Goal: Transaction & Acquisition: Purchase product/service

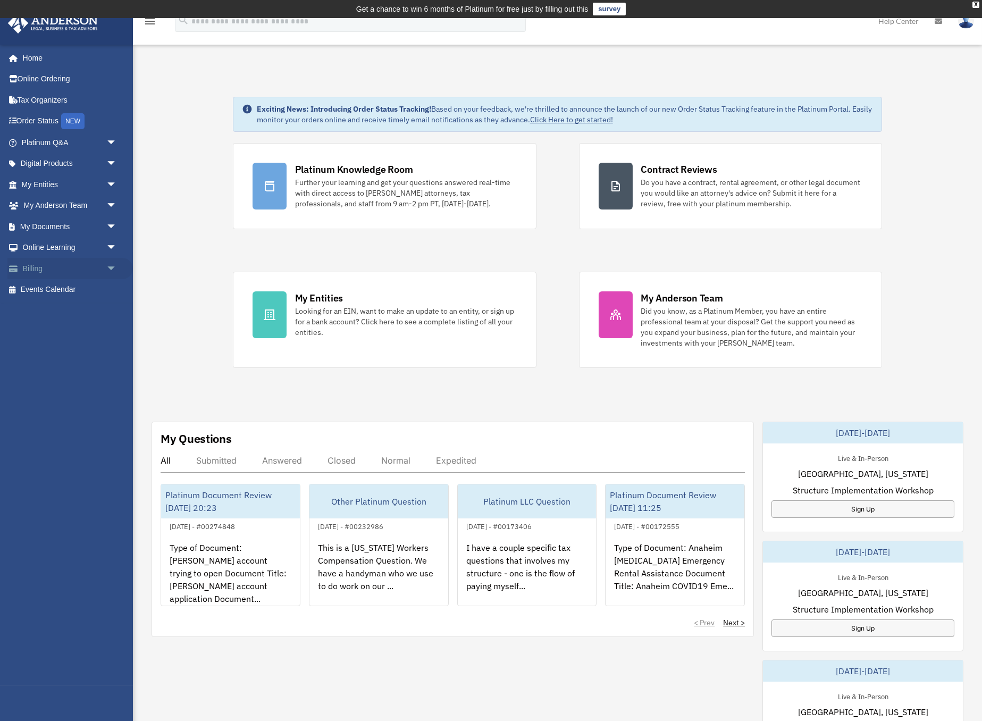
click at [51, 261] on link "Billing arrow_drop_down" at bounding box center [69, 268] width 125 height 21
click at [112, 260] on span "arrow_drop_down" at bounding box center [116, 269] width 21 height 22
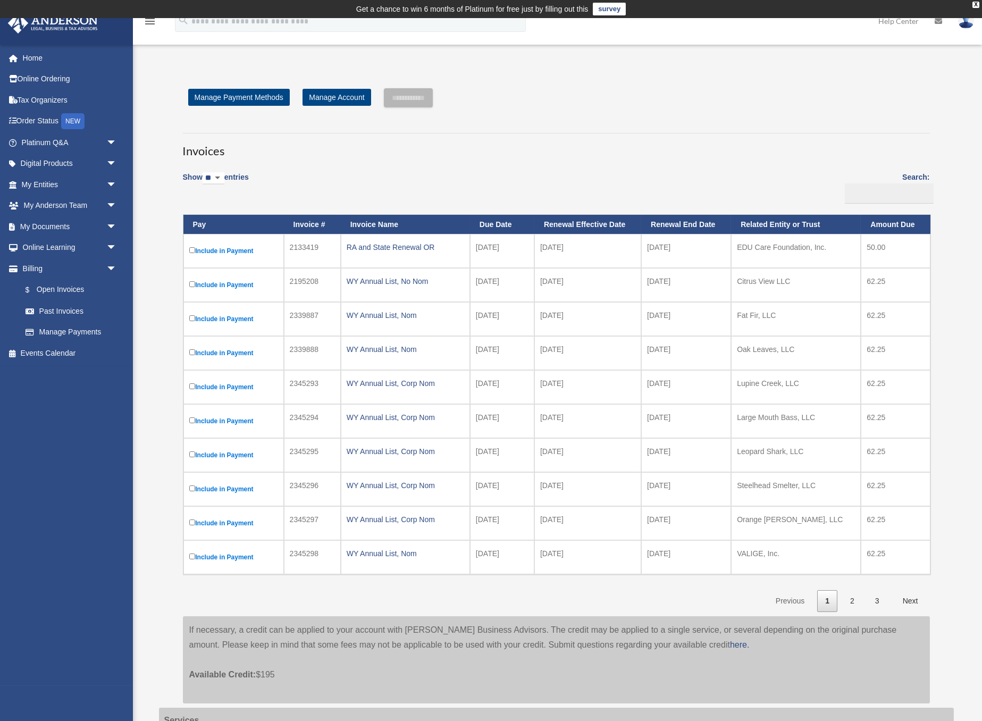
click at [195, 248] on label "Include in Payment" at bounding box center [233, 251] width 89 height 13
click at [433, 100] on input "**********" at bounding box center [408, 97] width 49 height 19
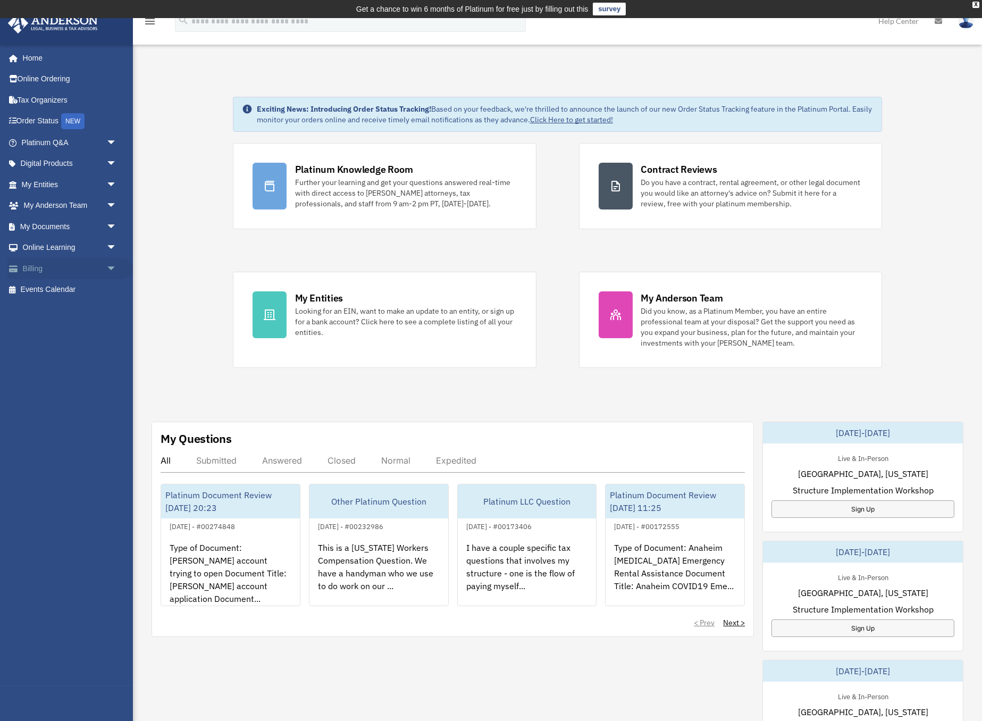
click at [37, 263] on link "Billing arrow_drop_down" at bounding box center [69, 268] width 125 height 21
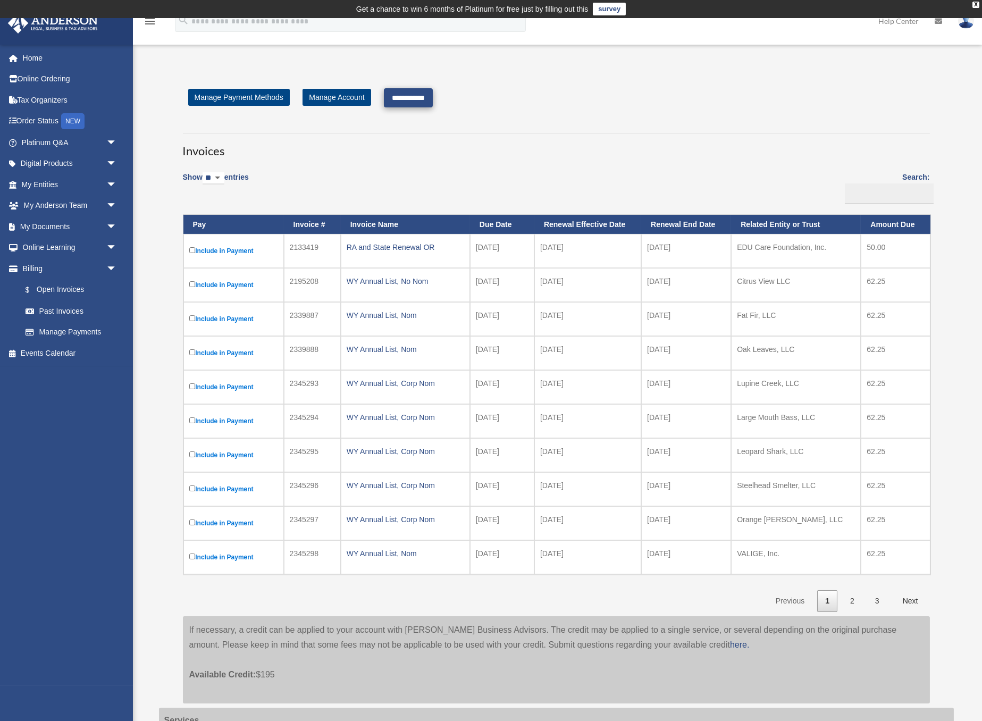
click at [433, 95] on input "**********" at bounding box center [408, 97] width 49 height 19
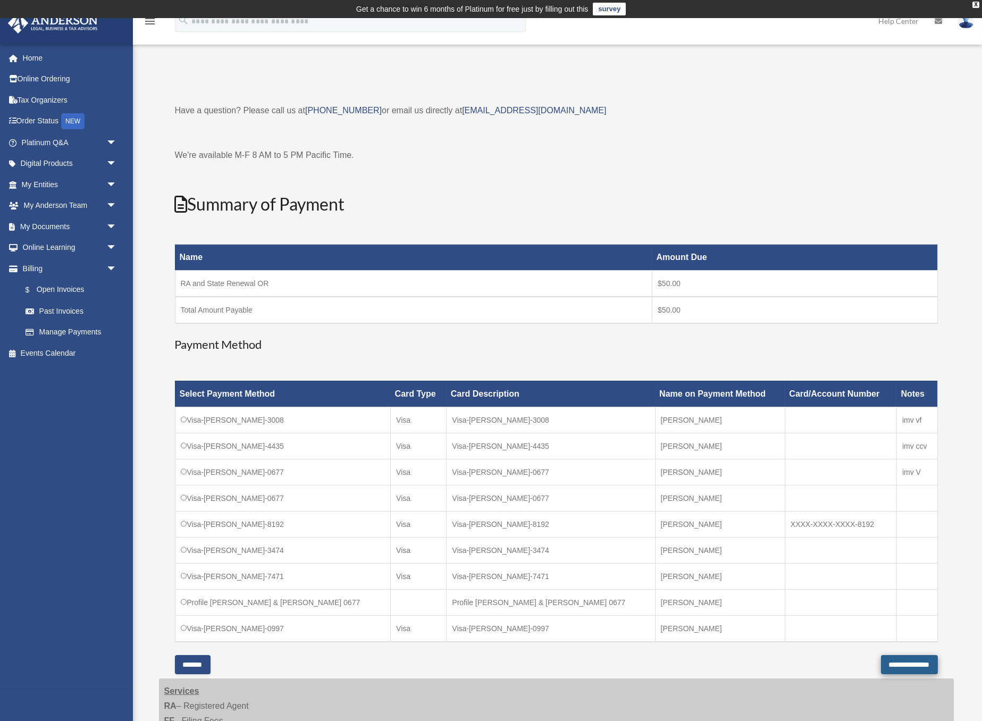
click at [881, 655] on input "**********" at bounding box center [909, 664] width 57 height 19
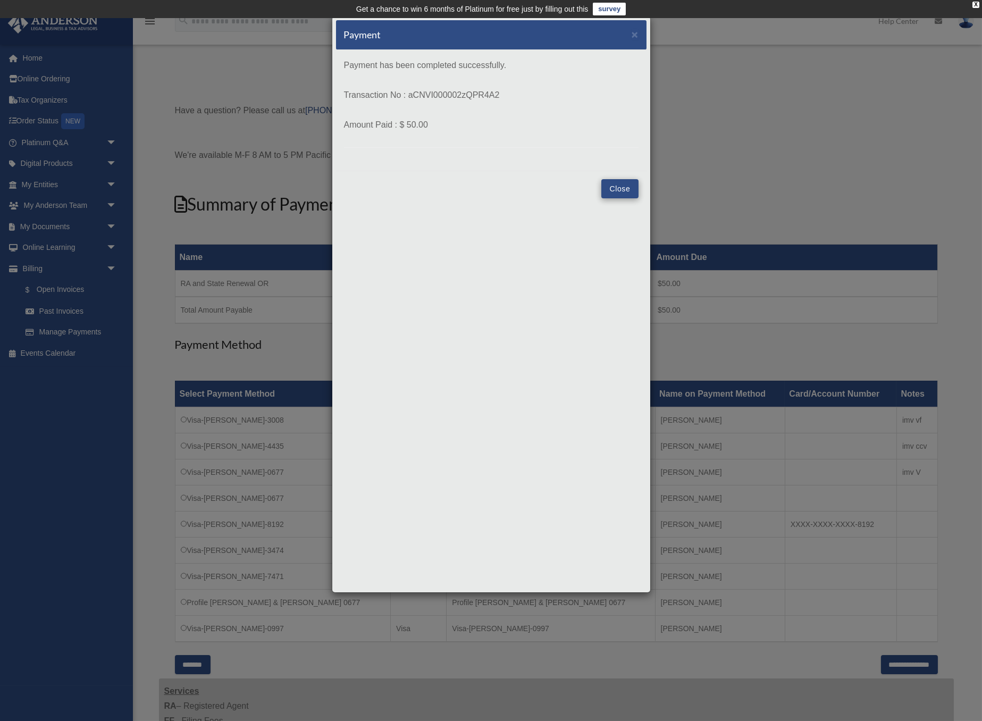
click at [615, 186] on button "Close" at bounding box center [619, 188] width 37 height 19
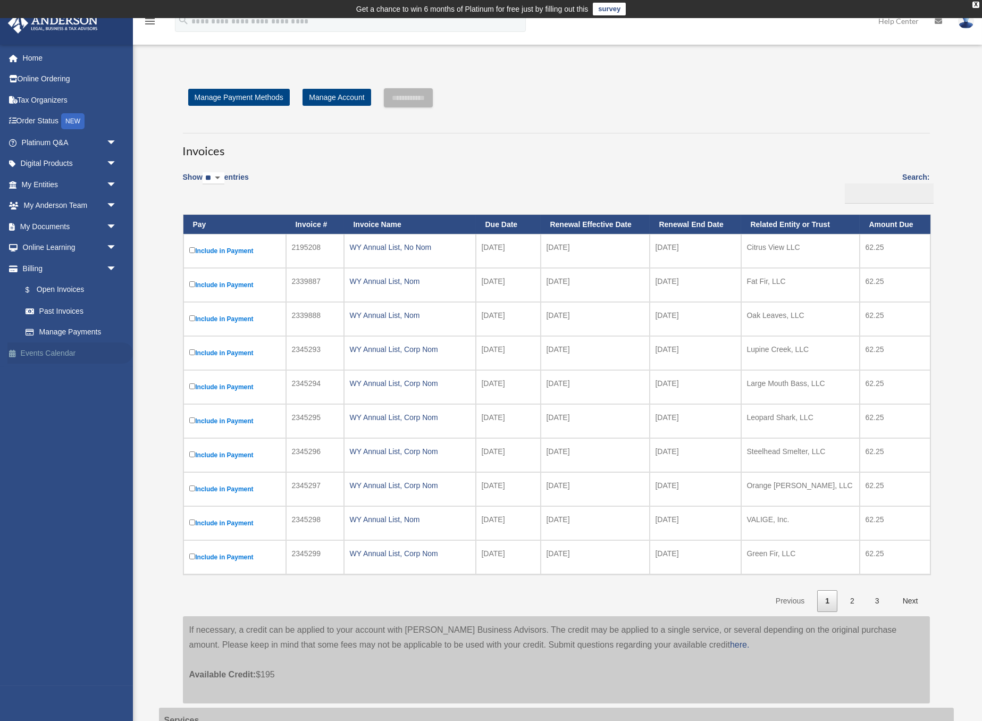
click at [55, 345] on link "Events Calendar" at bounding box center [69, 352] width 125 height 21
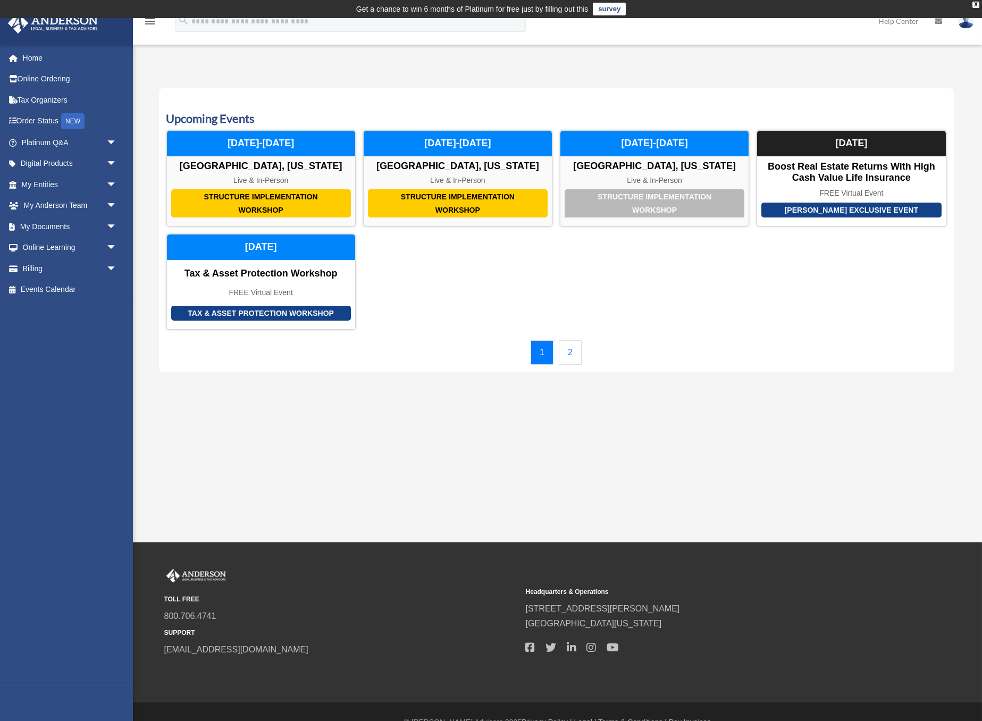
click at [571, 348] on link "2" at bounding box center [570, 352] width 23 height 24
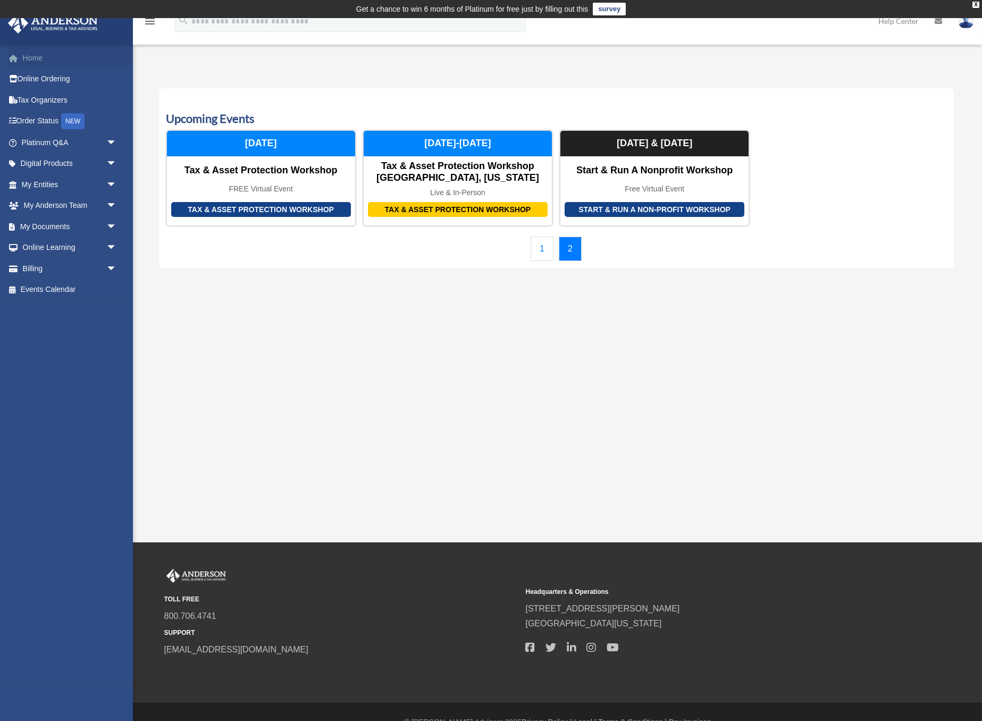
click at [30, 52] on link "Home" at bounding box center [69, 57] width 125 height 21
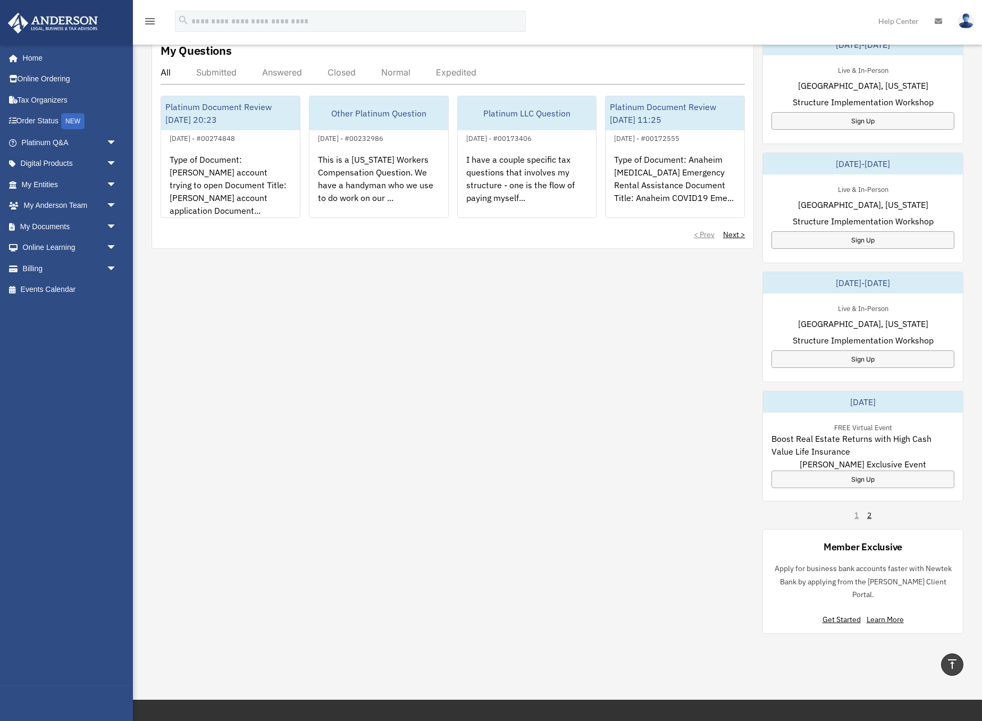
scroll to position [384, 0]
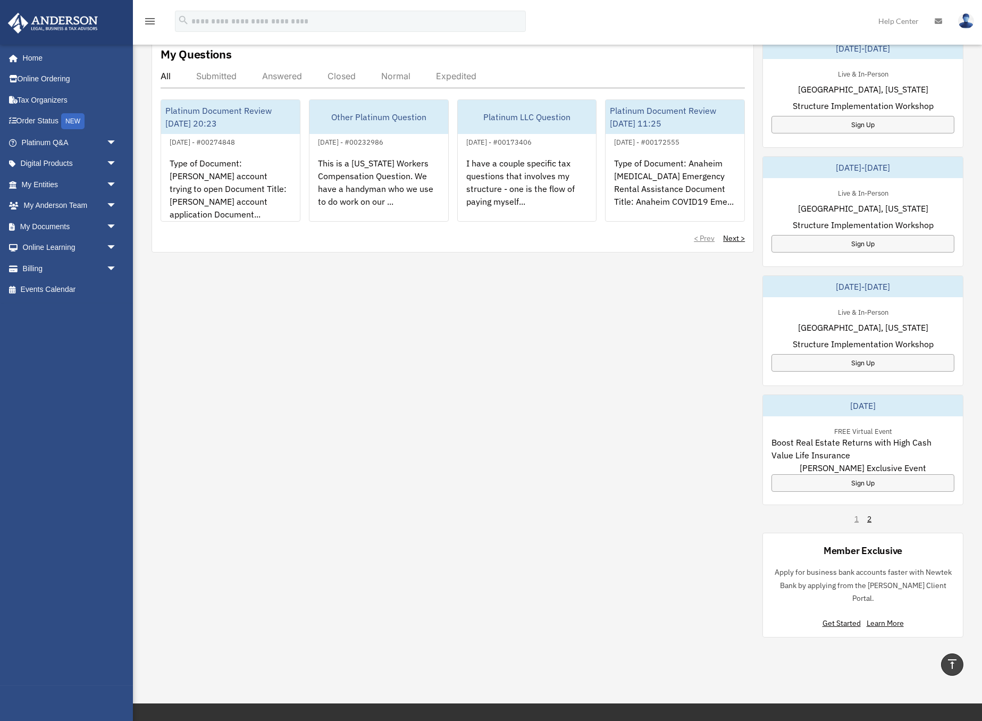
click at [856, 518] on div "1 2" at bounding box center [862, 518] width 17 height 11
click at [869, 517] on link "2" at bounding box center [869, 518] width 4 height 11
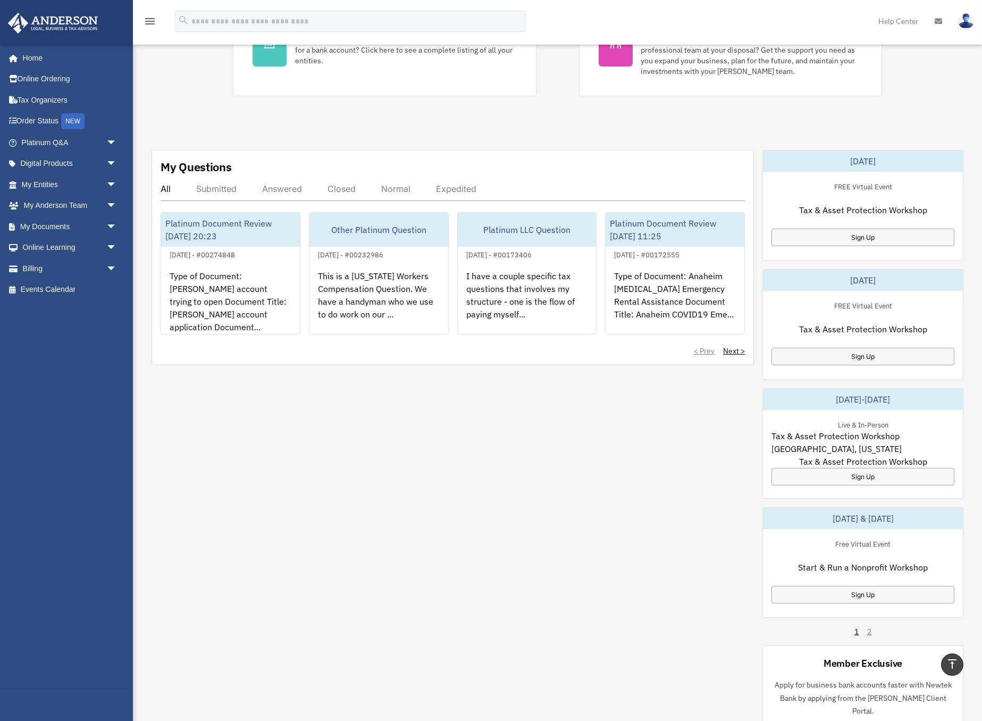
scroll to position [272, 0]
click at [871, 628] on div "[DATE]-[DATE] Live & In-Person [GEOGRAPHIC_DATA], [US_STATE] Structure Implemen…" at bounding box center [862, 450] width 201 height 600
click at [867, 631] on div "1 2" at bounding box center [862, 631] width 17 height 11
click at [855, 630] on link "1" at bounding box center [856, 631] width 4 height 11
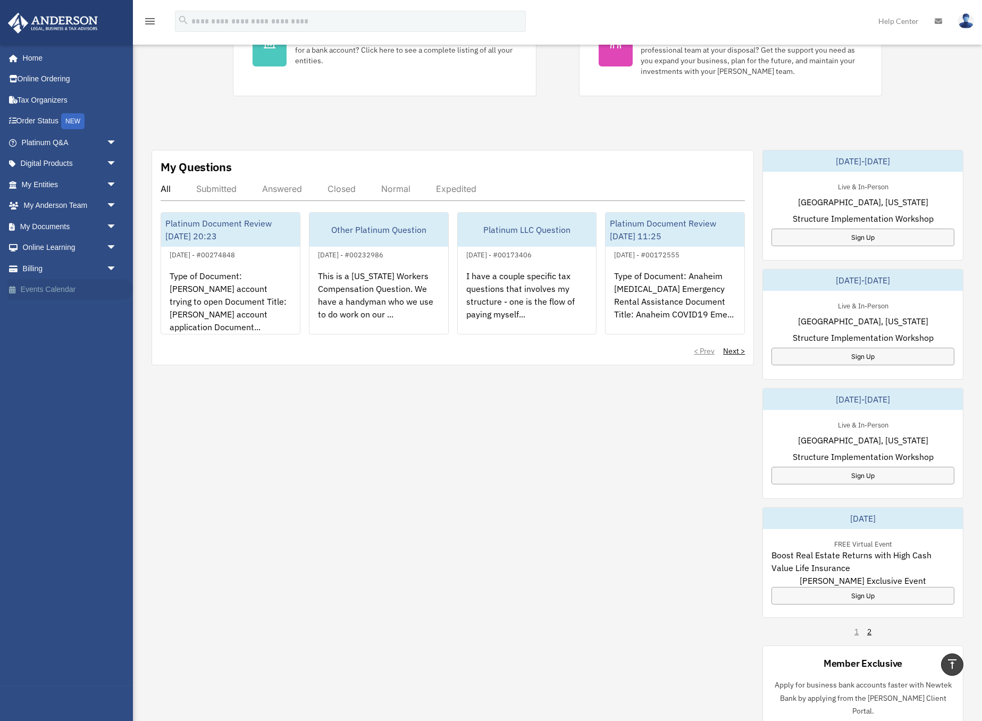
click at [37, 285] on link "Events Calendar" at bounding box center [69, 289] width 125 height 21
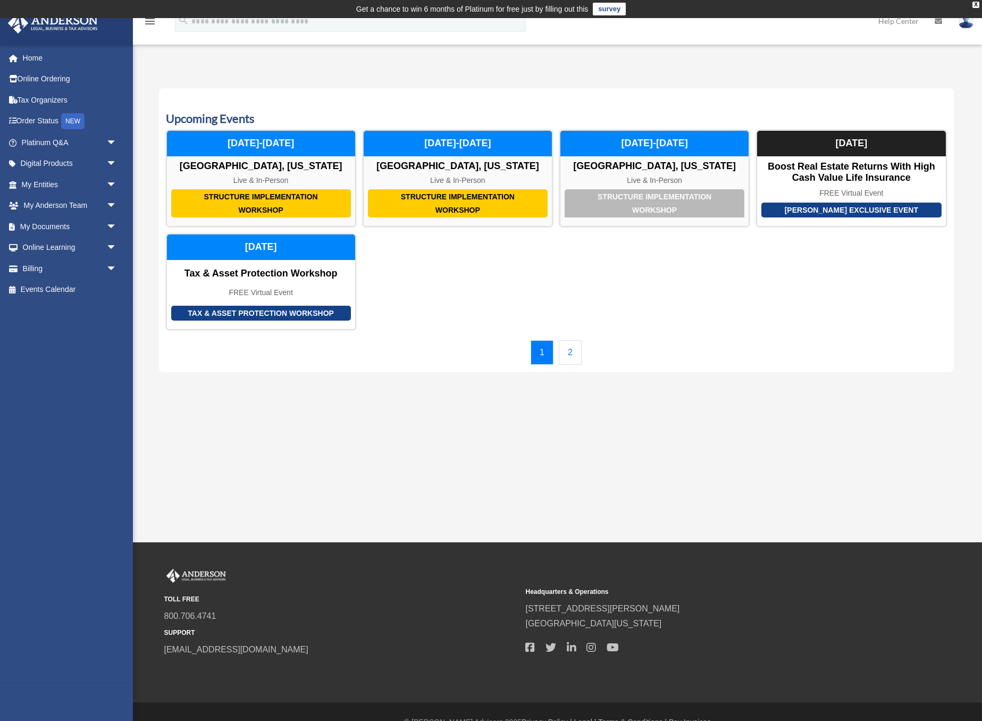
click at [569, 350] on link "2" at bounding box center [570, 352] width 23 height 24
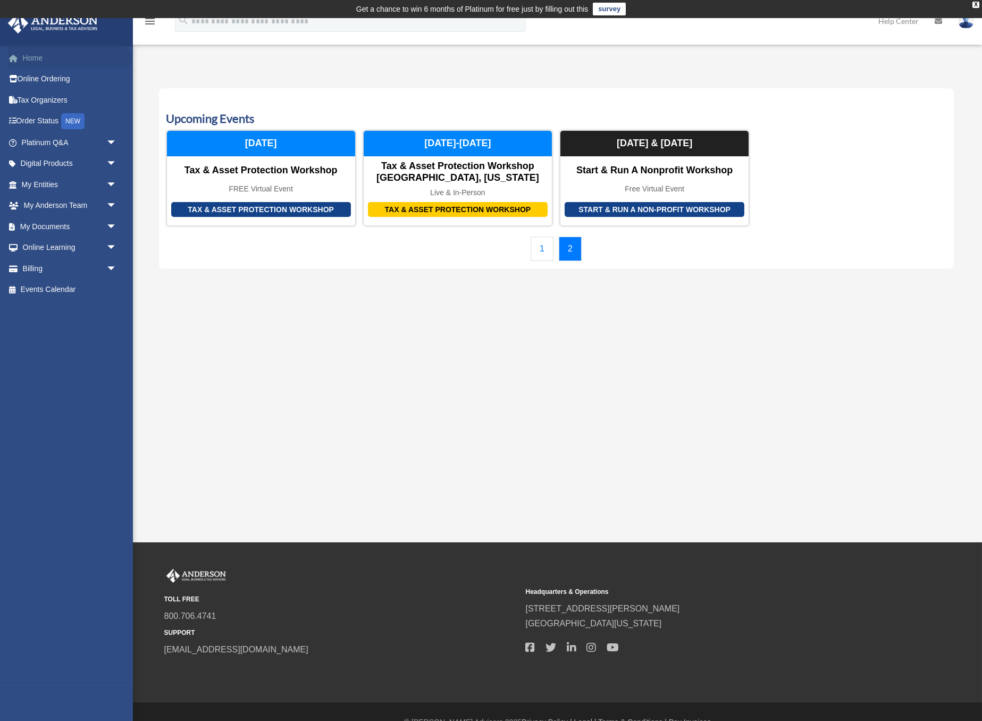
click at [36, 57] on link "Home" at bounding box center [69, 57] width 125 height 21
